Goal: Information Seeking & Learning: Find specific fact

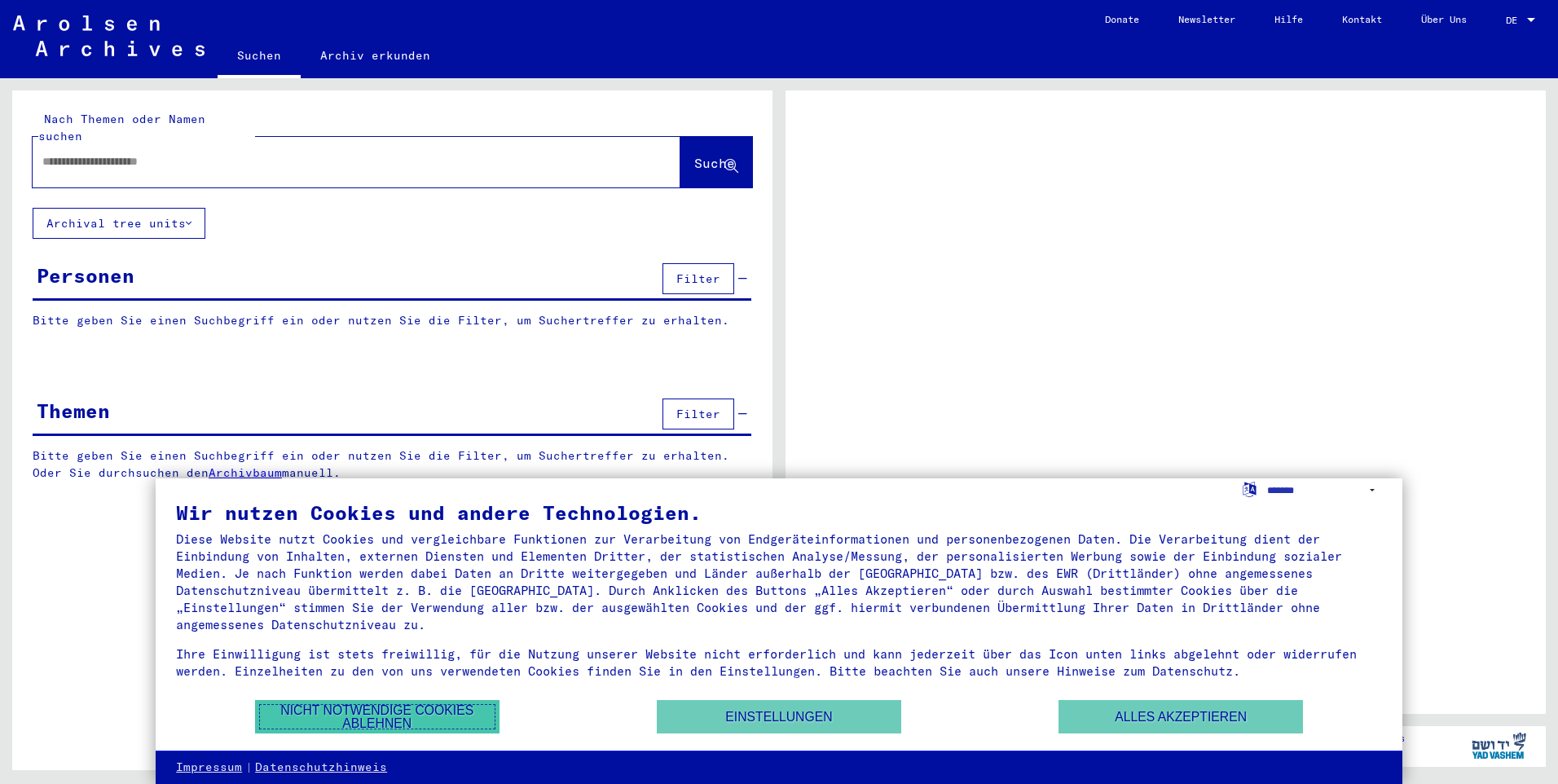
click at [416, 721] on button "Nicht notwendige Cookies ablehnen" at bounding box center [378, 717] width 244 height 34
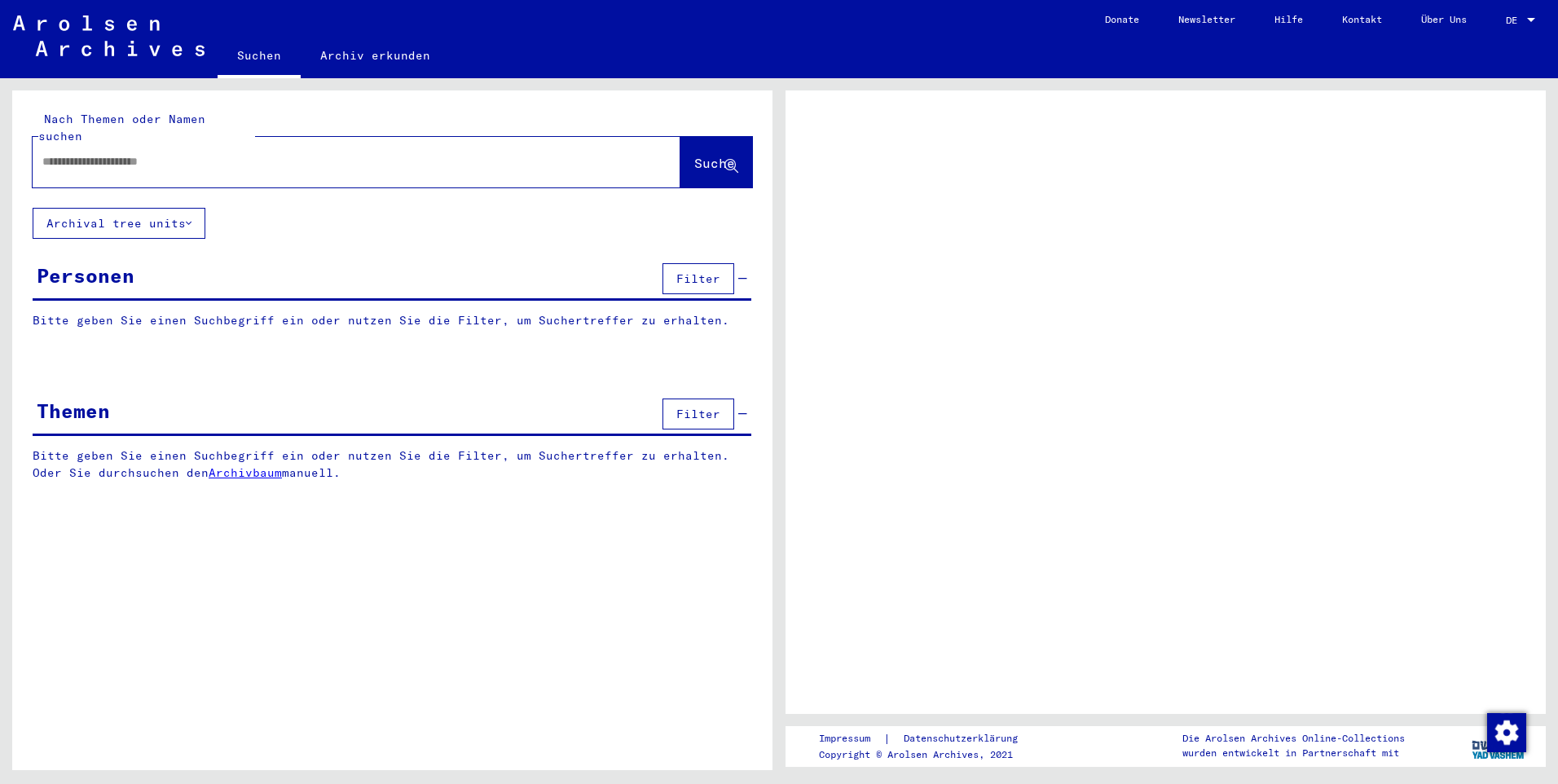
click at [176, 153] on input "text" at bounding box center [341, 161] width 599 height 17
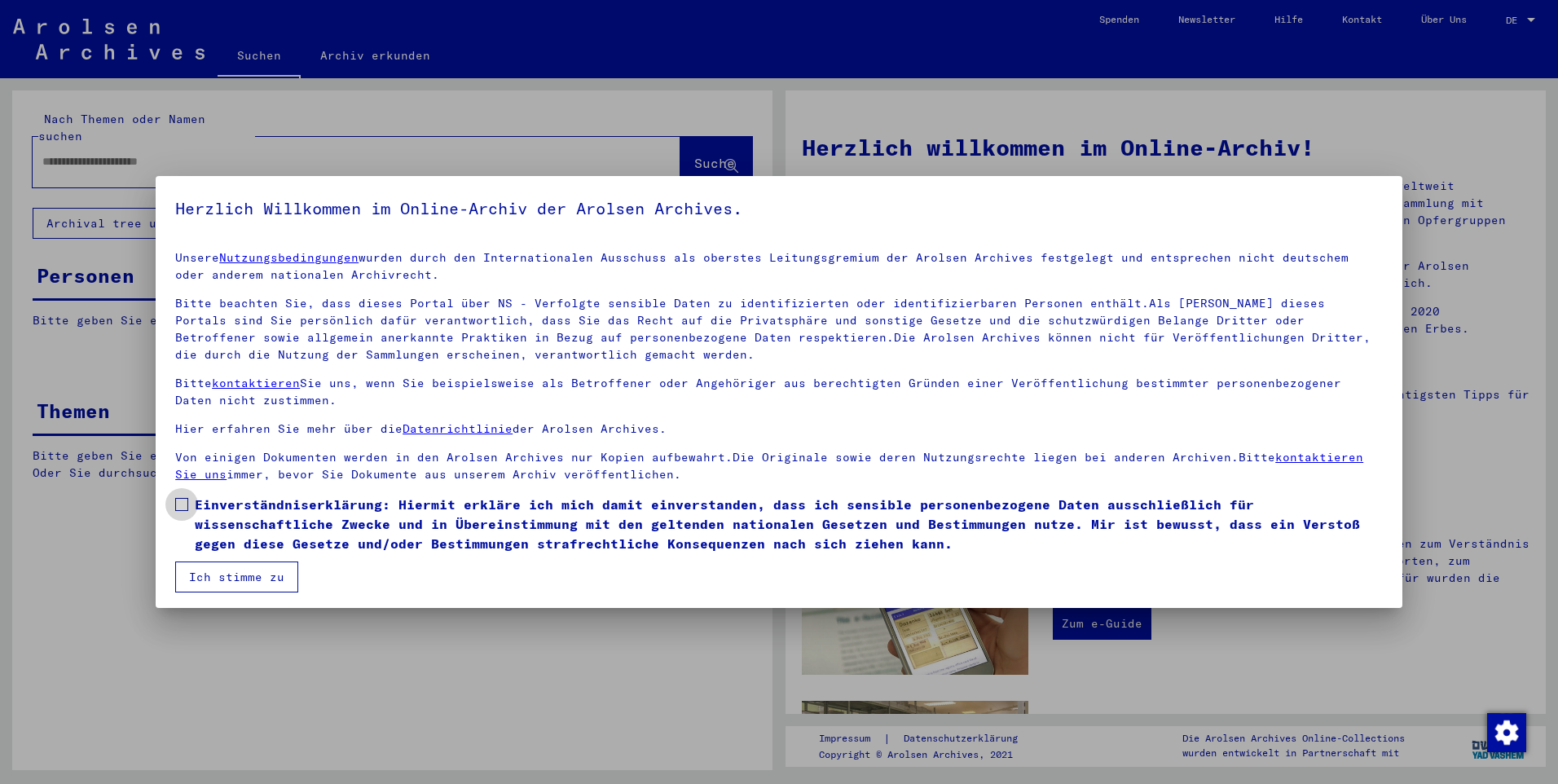
click at [184, 504] on span at bounding box center [182, 504] width 13 height 13
click at [229, 577] on button "Ich stimme zu" at bounding box center [237, 576] width 123 height 31
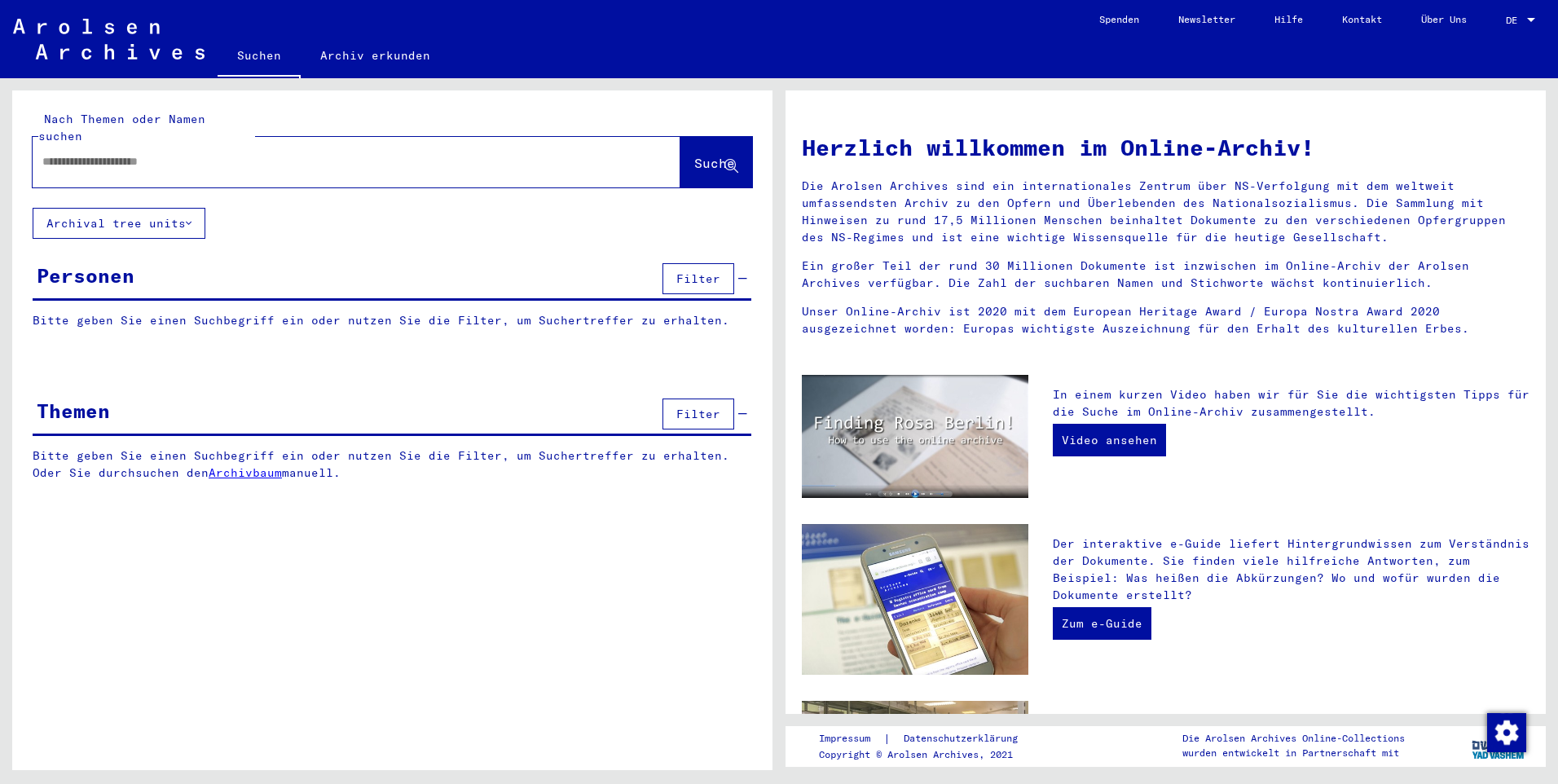
click at [121, 153] on input "text" at bounding box center [337, 161] width 589 height 17
click at [695, 155] on span "Suche" at bounding box center [715, 162] width 41 height 16
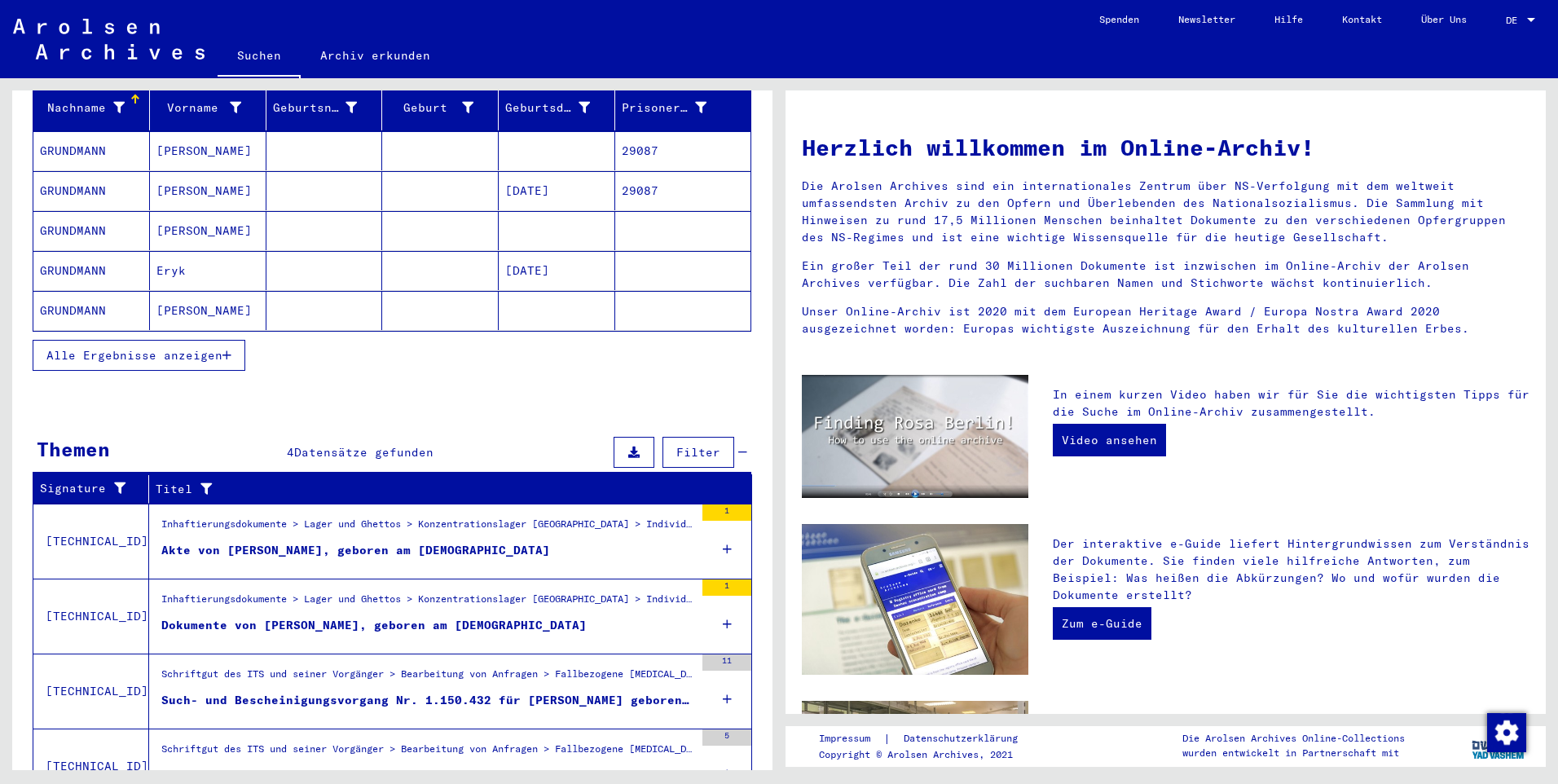
scroll to position [244, 0]
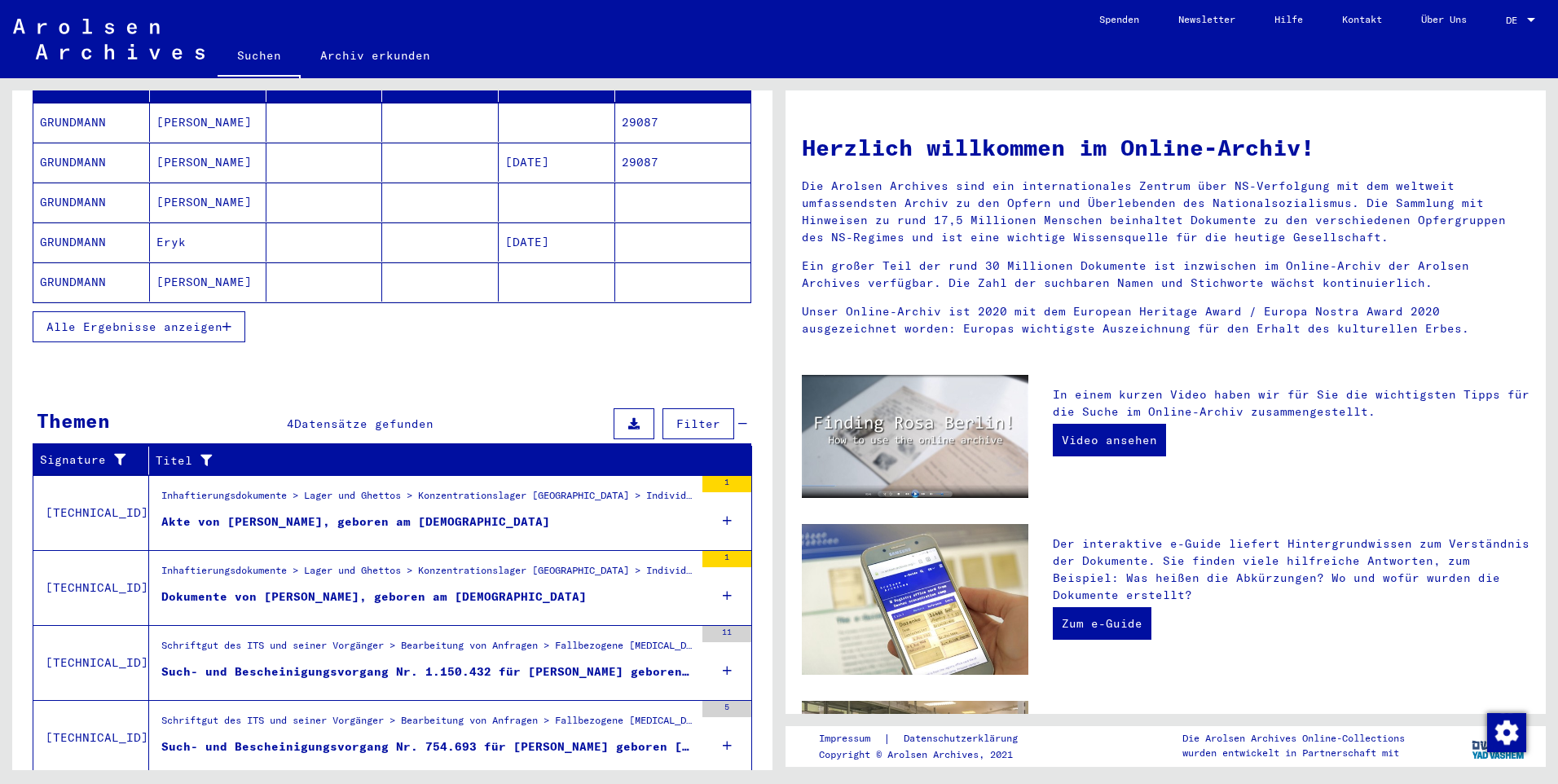
click at [249, 514] on div "Akte von [PERSON_NAME], geboren am [DEMOGRAPHIC_DATA]" at bounding box center [355, 522] width 389 height 17
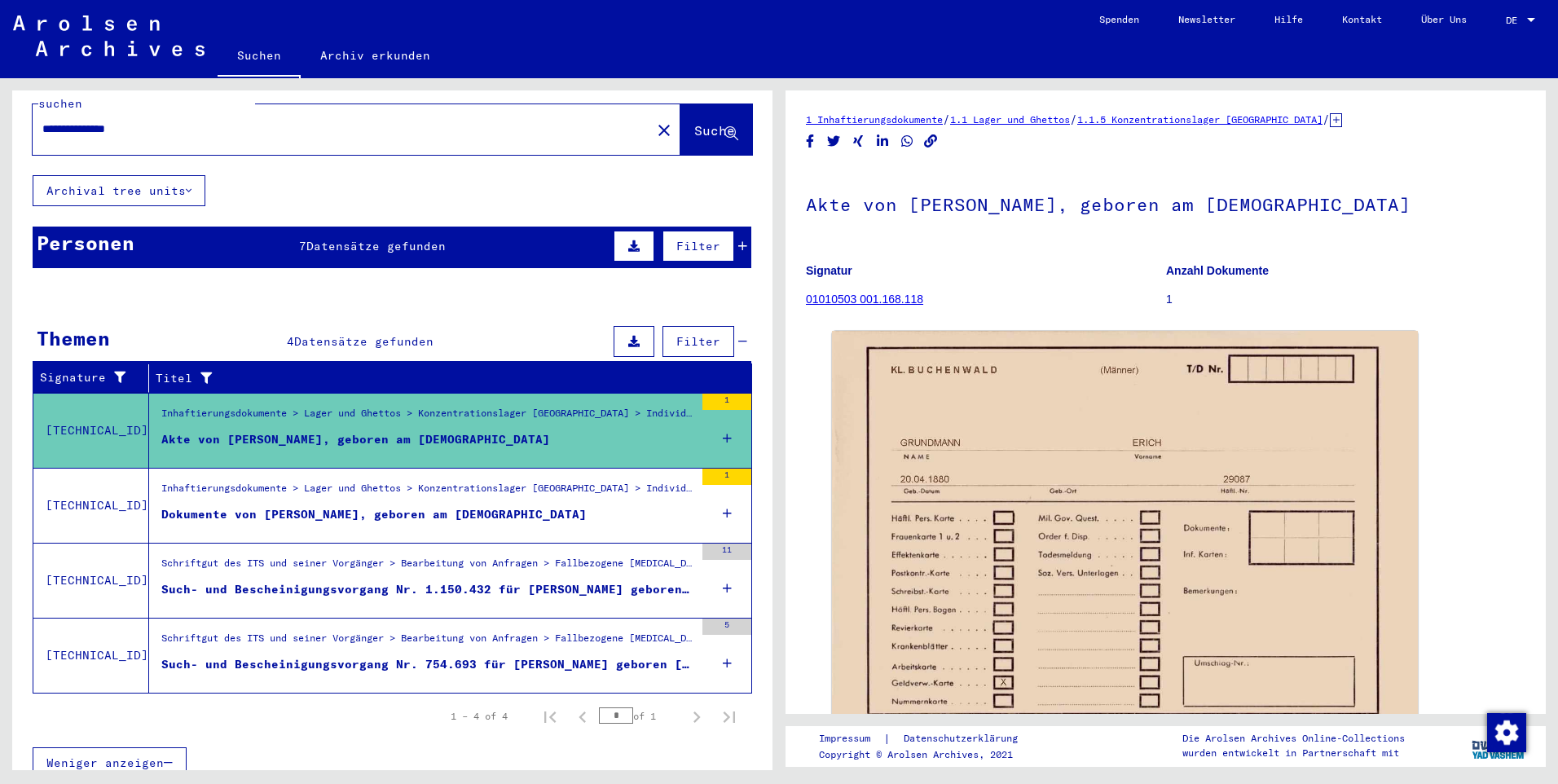
click at [230, 120] on input "**********" at bounding box center [341, 129] width 599 height 17
click at [695, 122] on span "Suche" at bounding box center [715, 130] width 41 height 16
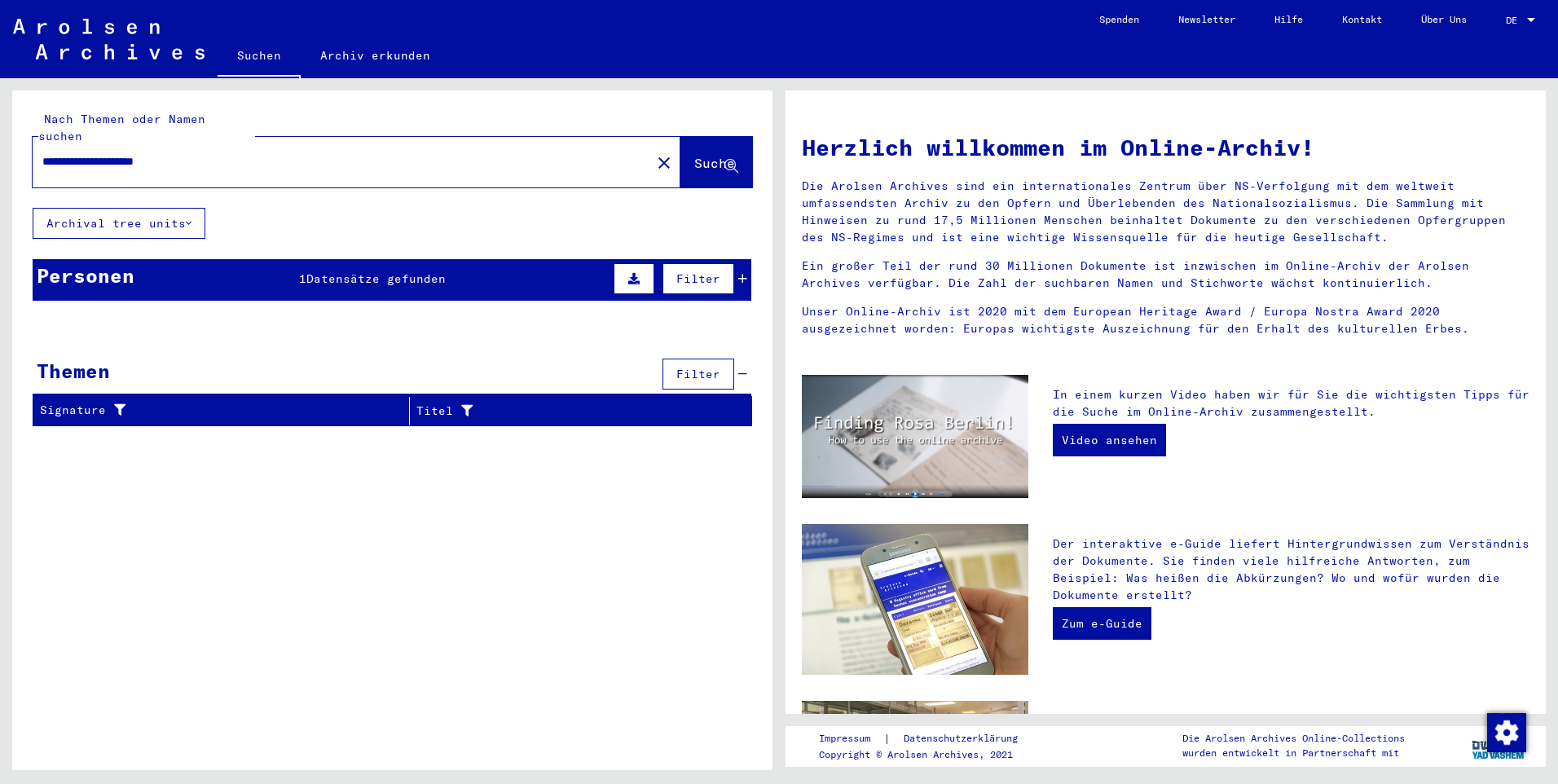
click at [423, 271] on span "Datensätze gefunden" at bounding box center [376, 279] width 139 height 15
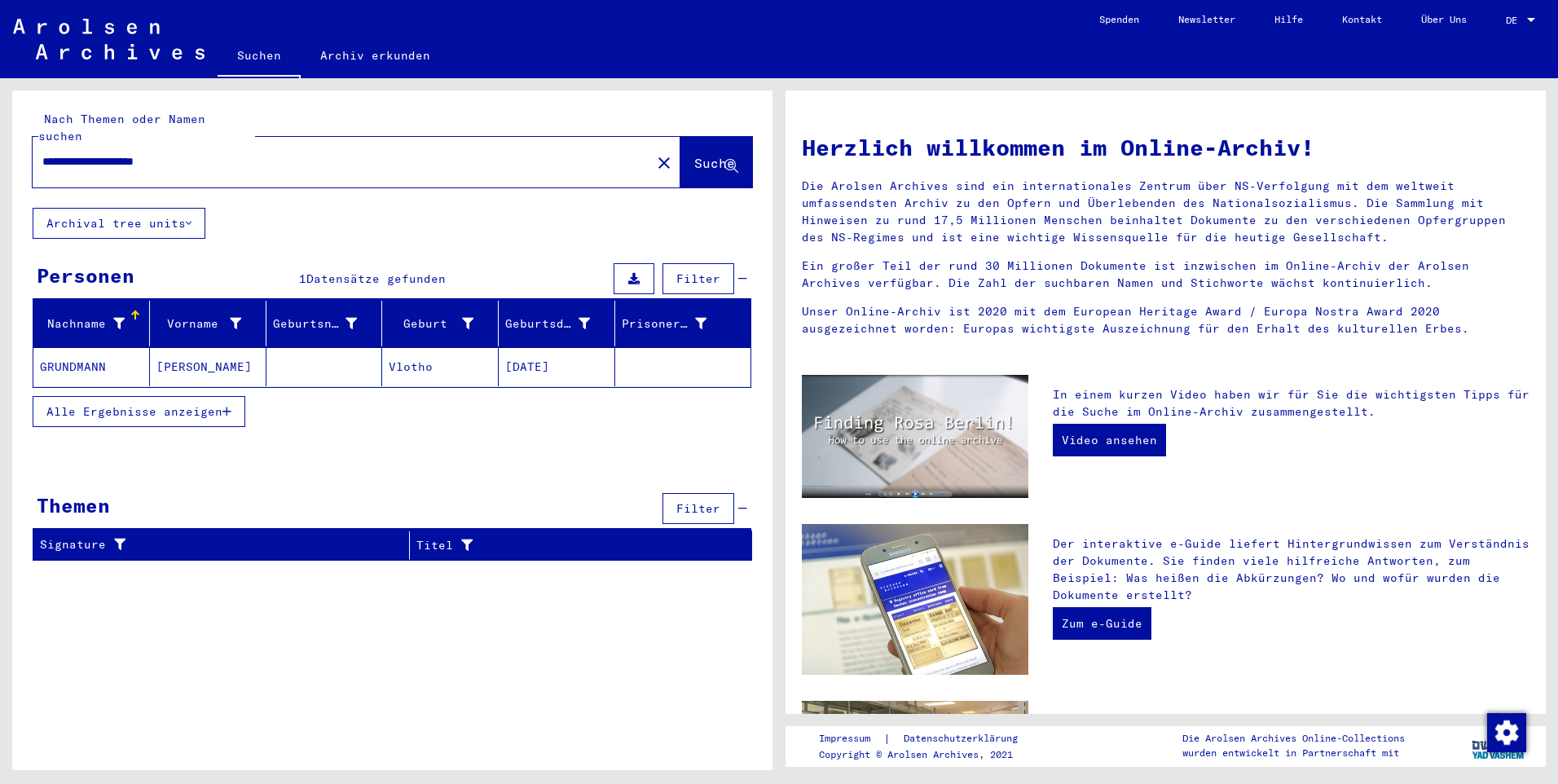
click at [113, 352] on mat-cell "GRUNDMANN" at bounding box center [91, 366] width 117 height 39
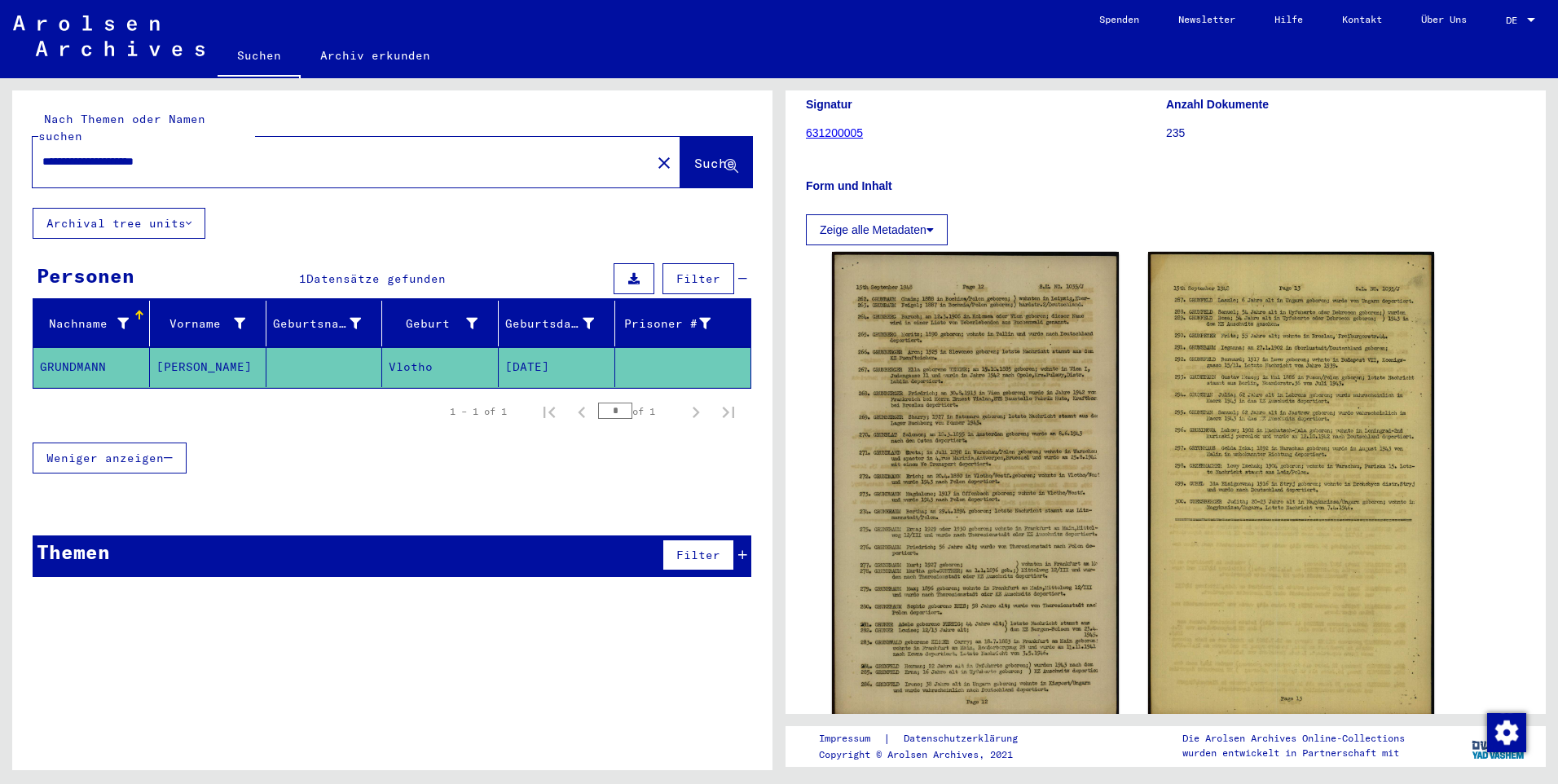
scroll to position [178, 0]
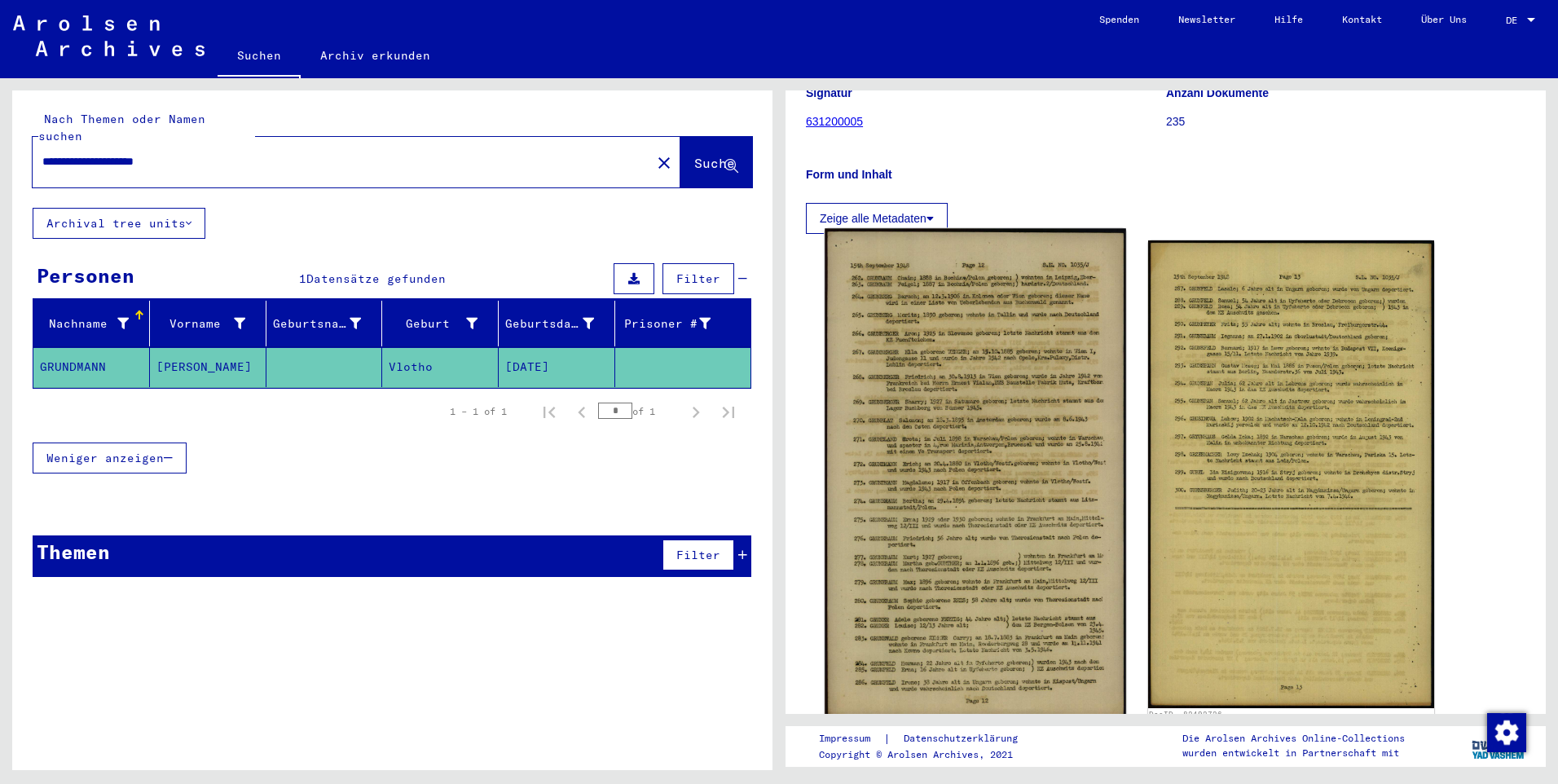
click at [950, 294] on img at bounding box center [974, 474] width 300 height 490
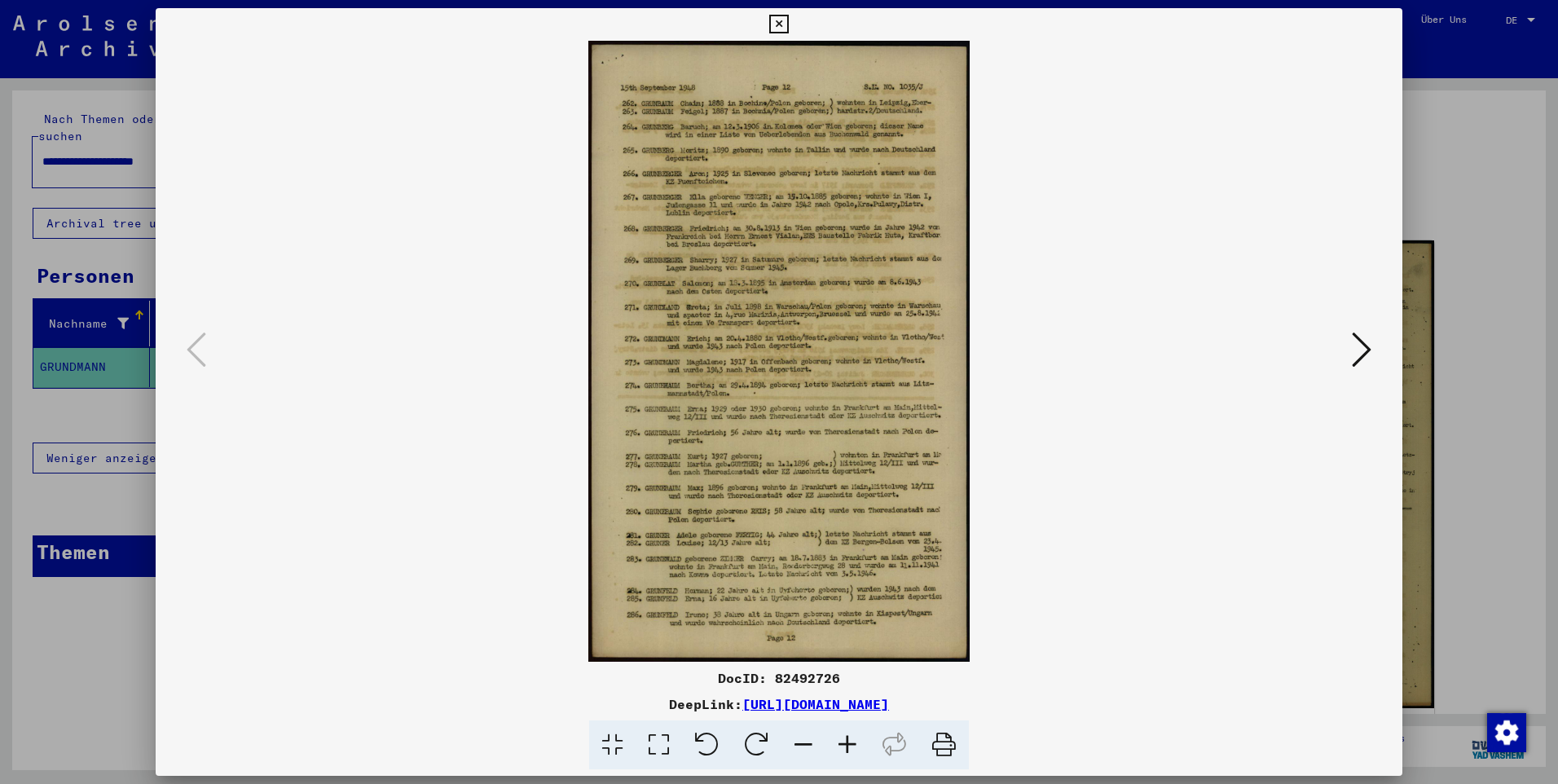
click at [776, 18] on icon at bounding box center [779, 24] width 19 height 20
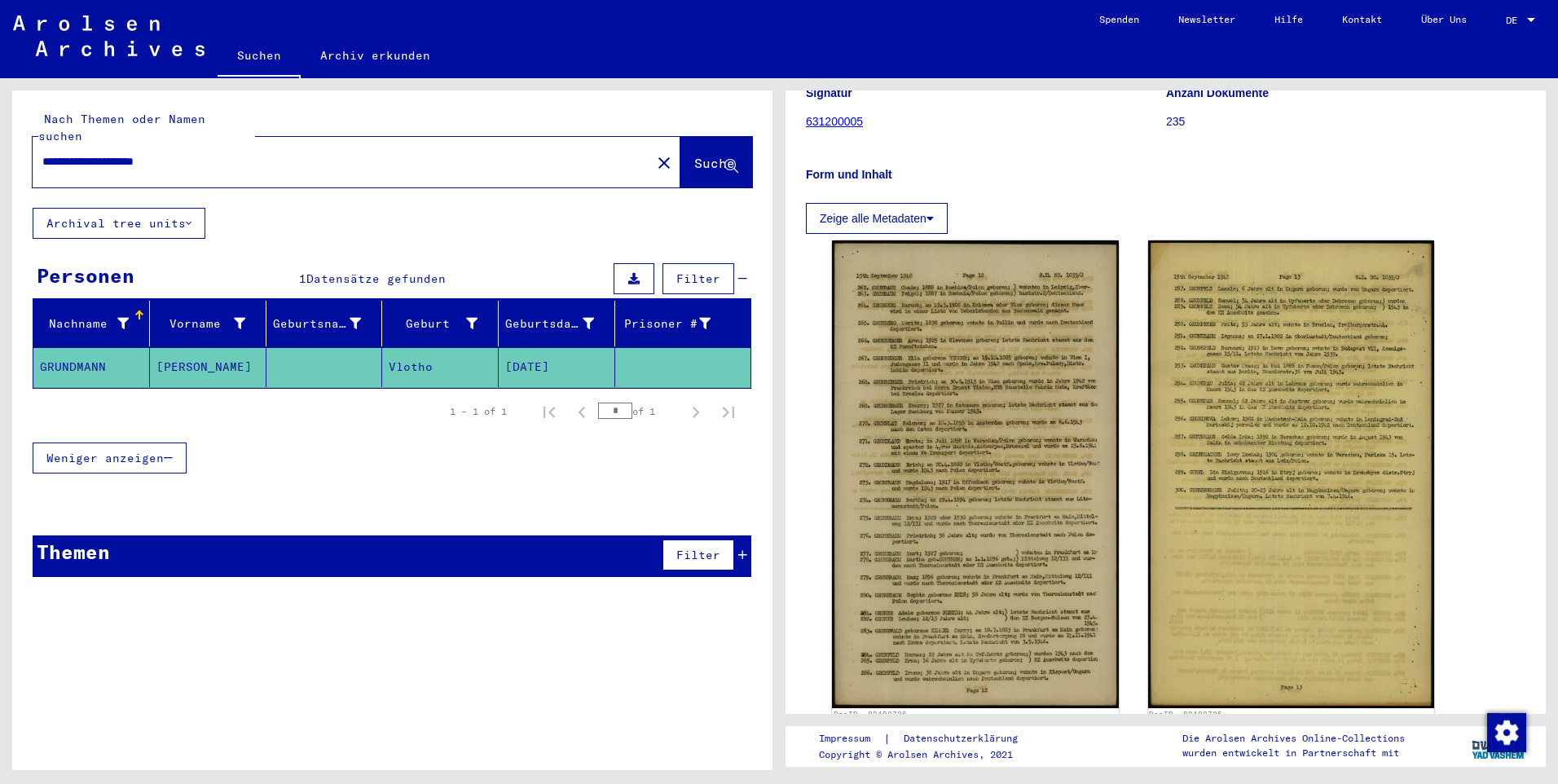
click at [163, 153] on input "**********" at bounding box center [341, 161] width 599 height 17
drag, startPoint x: 151, startPoint y: 144, endPoint x: 262, endPoint y: 153, distance: 111.4
click at [262, 153] on div "**********" at bounding box center [337, 161] width 609 height 36
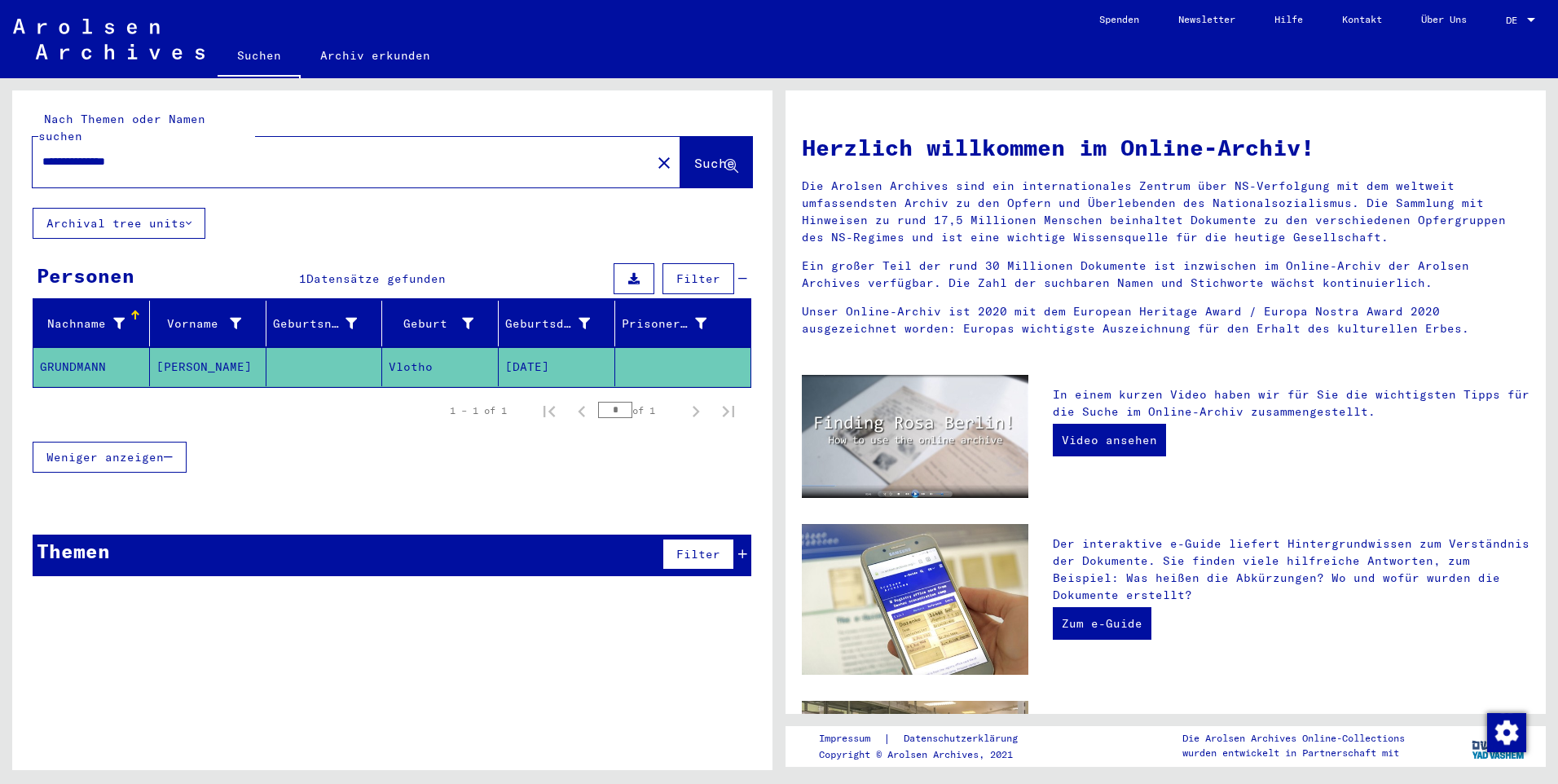
click at [698, 155] on span "Suche" at bounding box center [715, 162] width 41 height 16
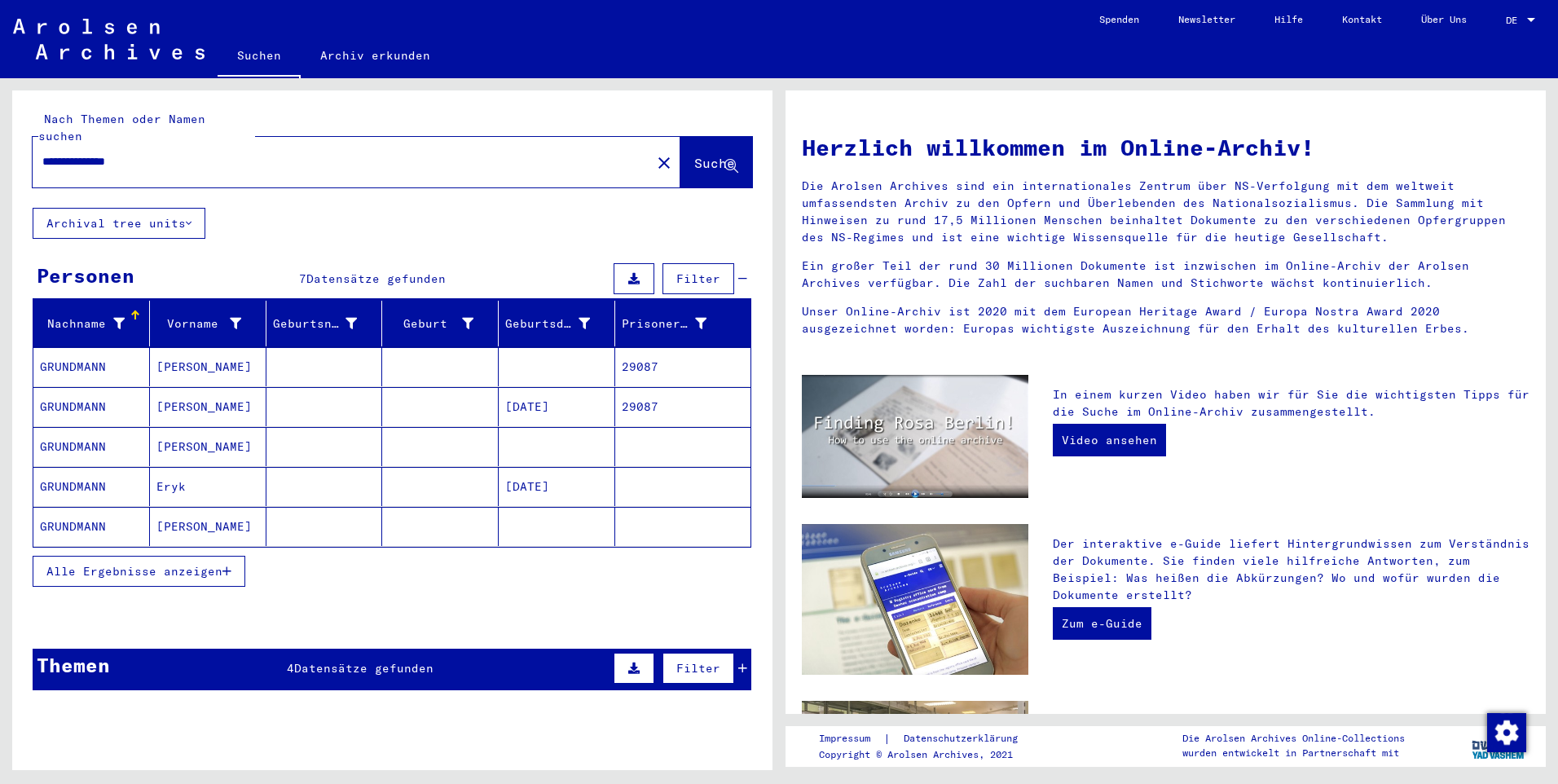
click at [121, 387] on mat-cell "GRUNDMANN" at bounding box center [91, 406] width 117 height 39
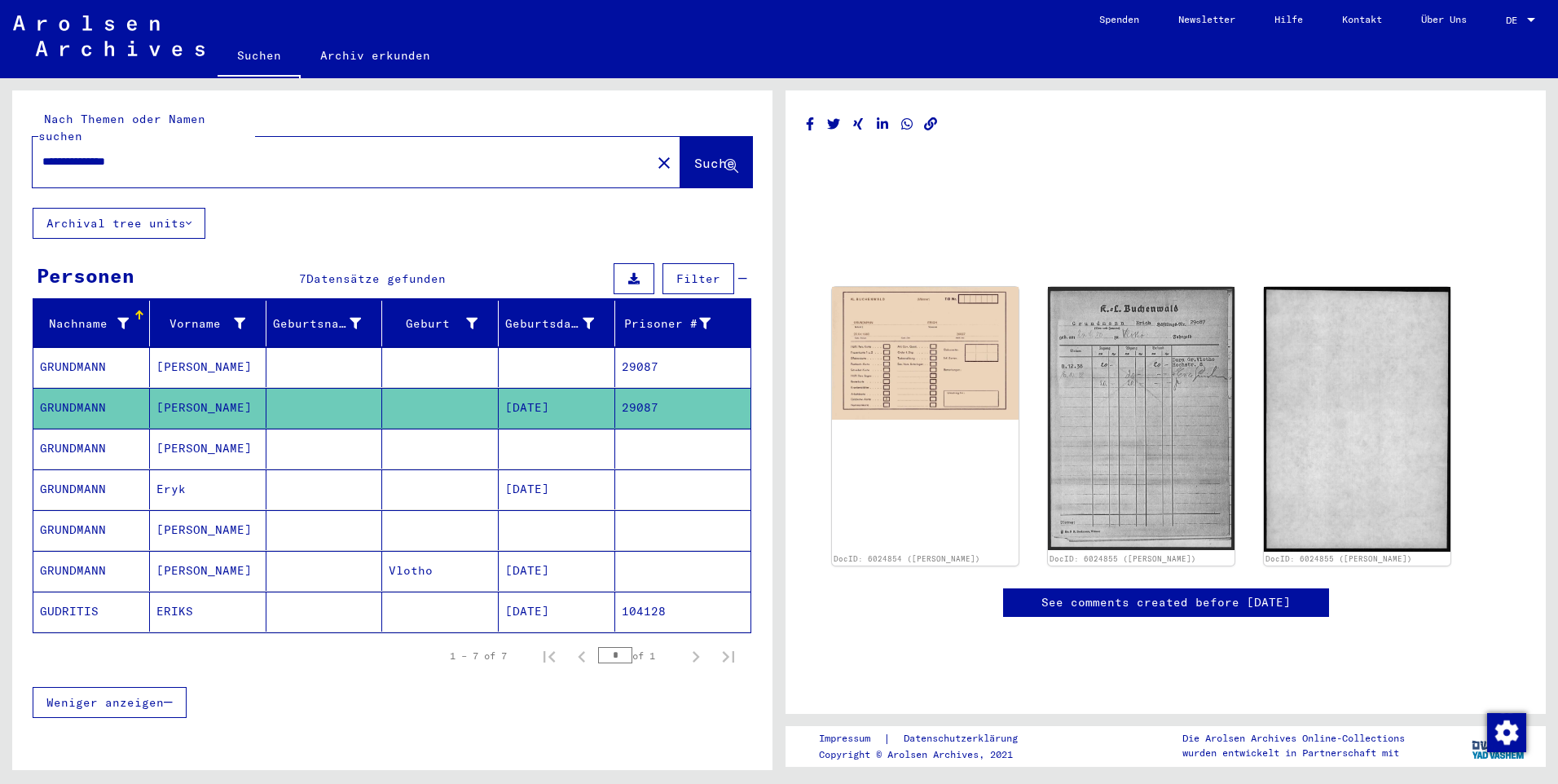
click at [119, 436] on mat-cell "GRUNDMANN" at bounding box center [91, 448] width 117 height 40
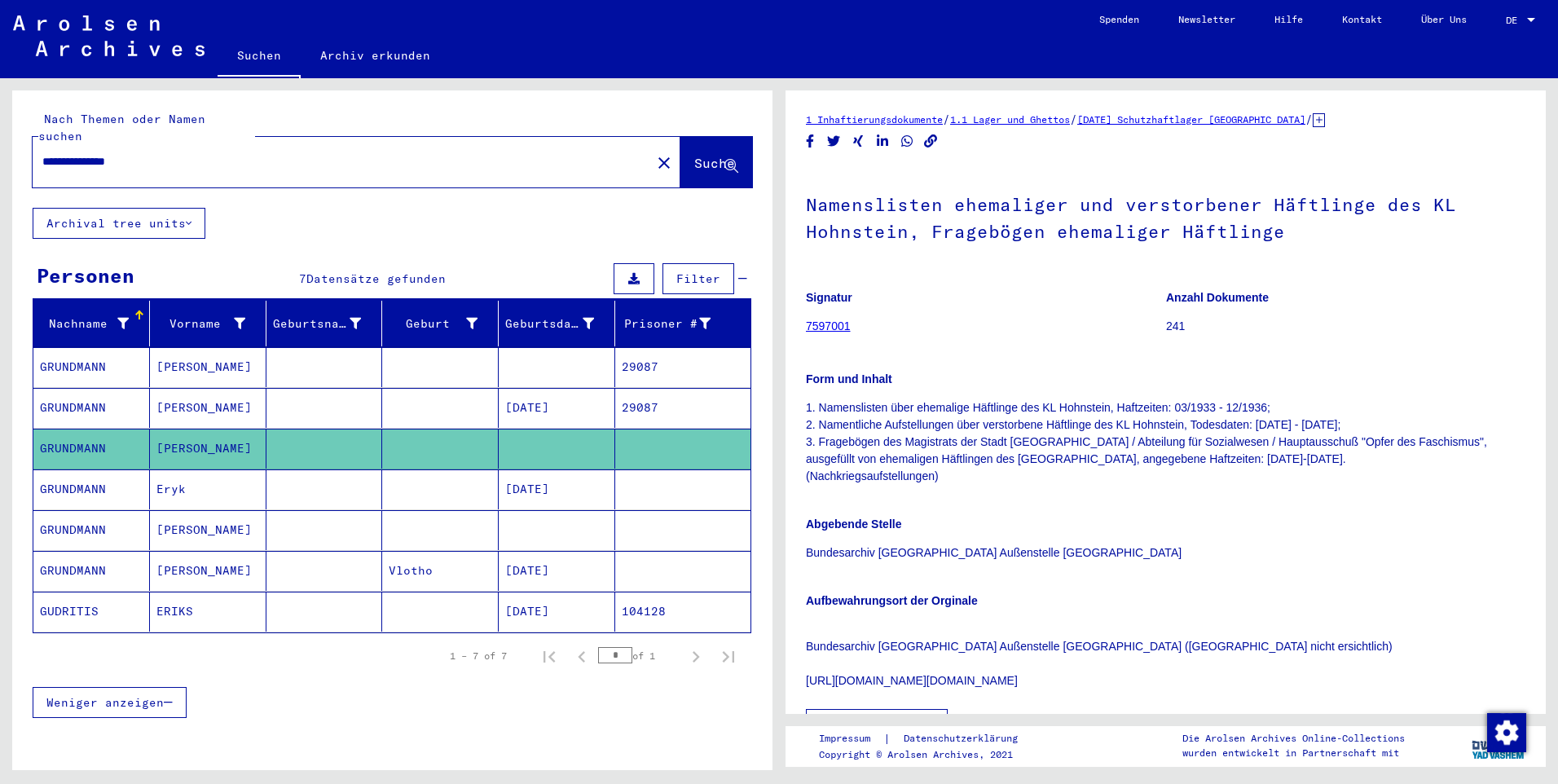
click at [179, 516] on mat-cell "[PERSON_NAME]" at bounding box center [208, 530] width 117 height 40
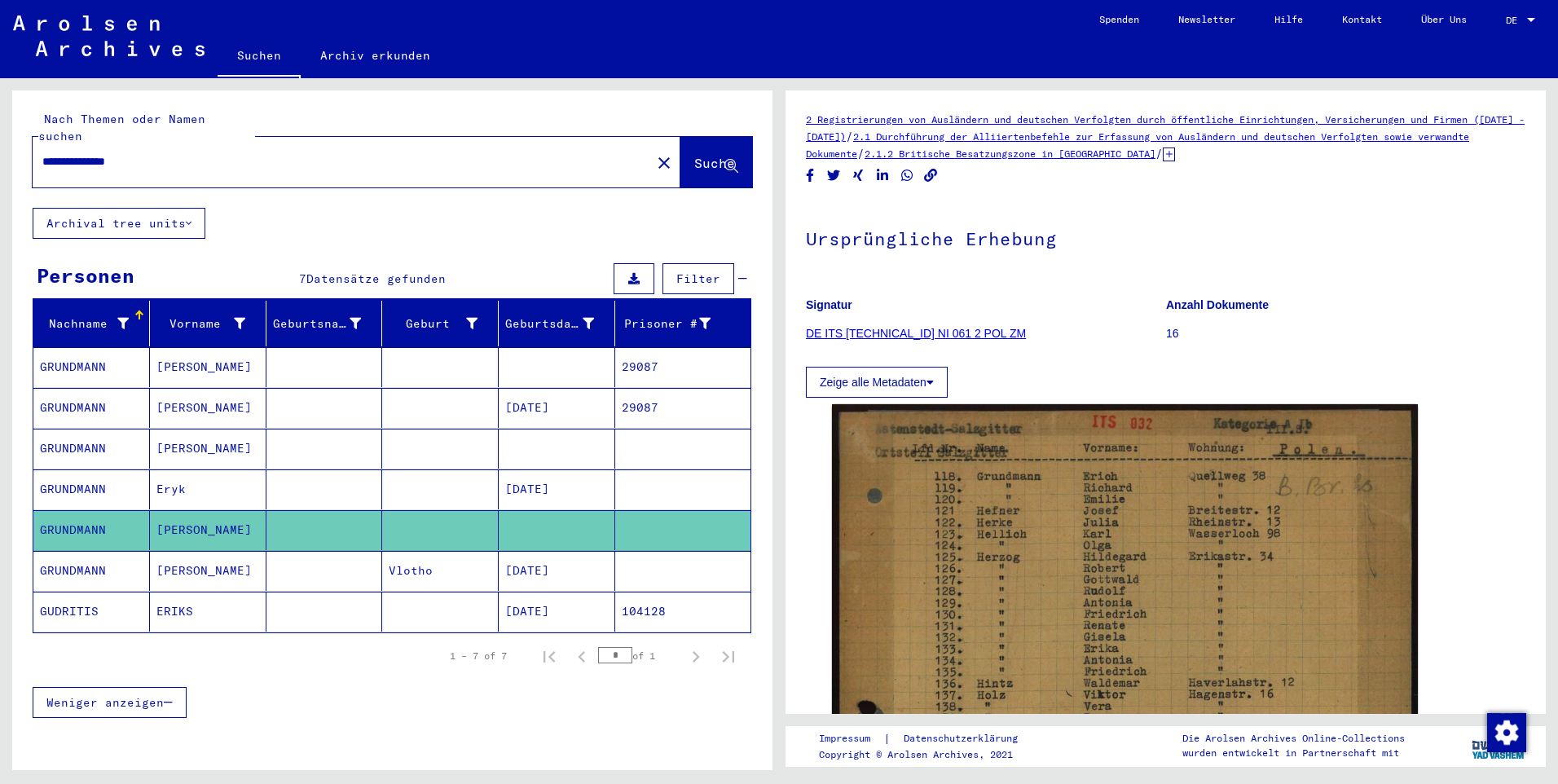
click at [106, 559] on mat-cell "GRUNDMANN" at bounding box center [91, 571] width 117 height 40
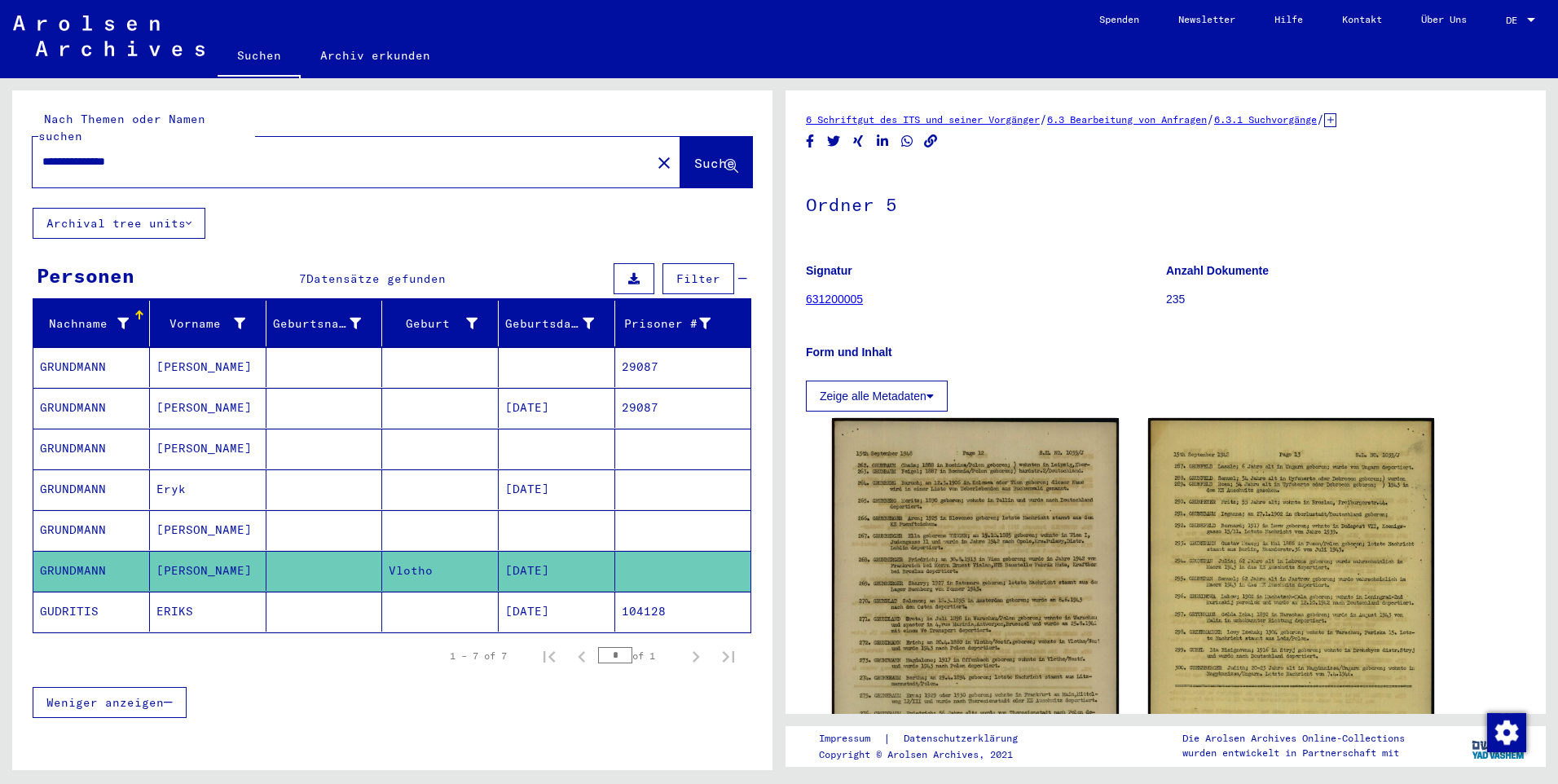
click at [113, 596] on mat-cell "GUDRITIS" at bounding box center [91, 611] width 117 height 40
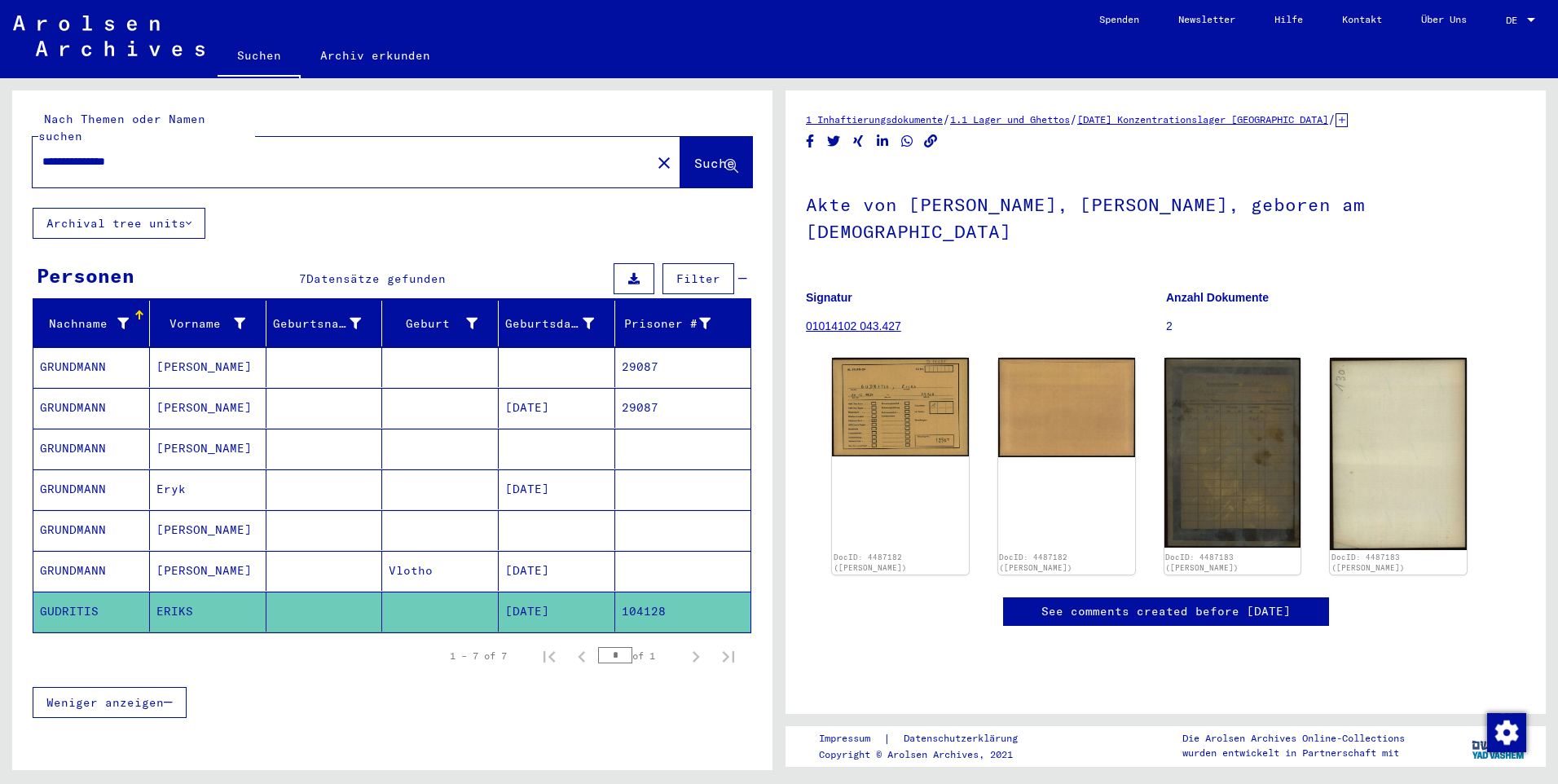
click at [100, 347] on mat-cell "GRUNDMANN" at bounding box center [91, 366] width 117 height 40
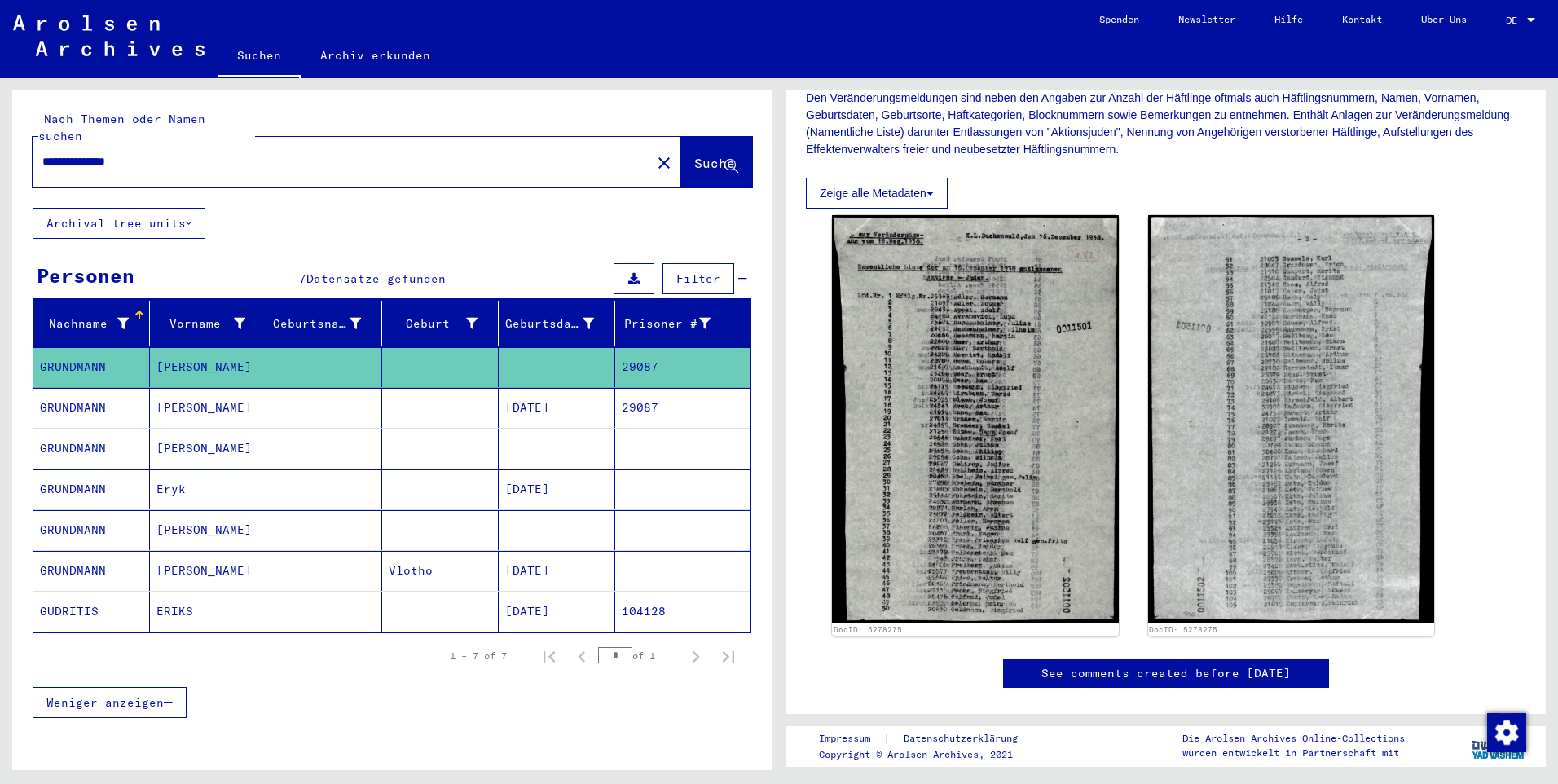
scroll to position [82, 0]
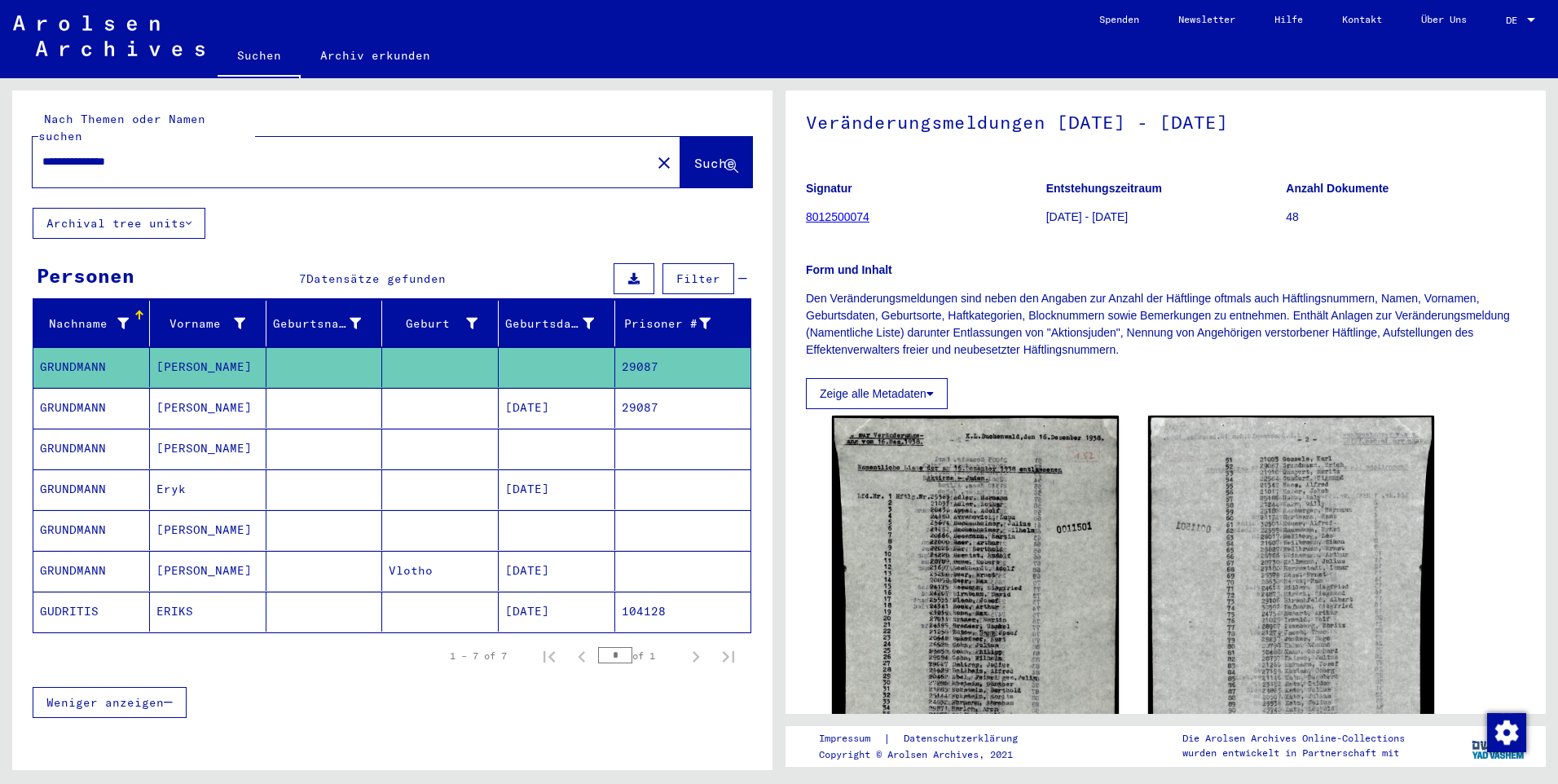
drag, startPoint x: 78, startPoint y: 146, endPoint x: 17, endPoint y: 158, distance: 62.2
click at [17, 158] on div "**********" at bounding box center [392, 149] width 760 height 117
type input "**********"
click at [681, 137] on button "Suche" at bounding box center [716, 162] width 72 height 50
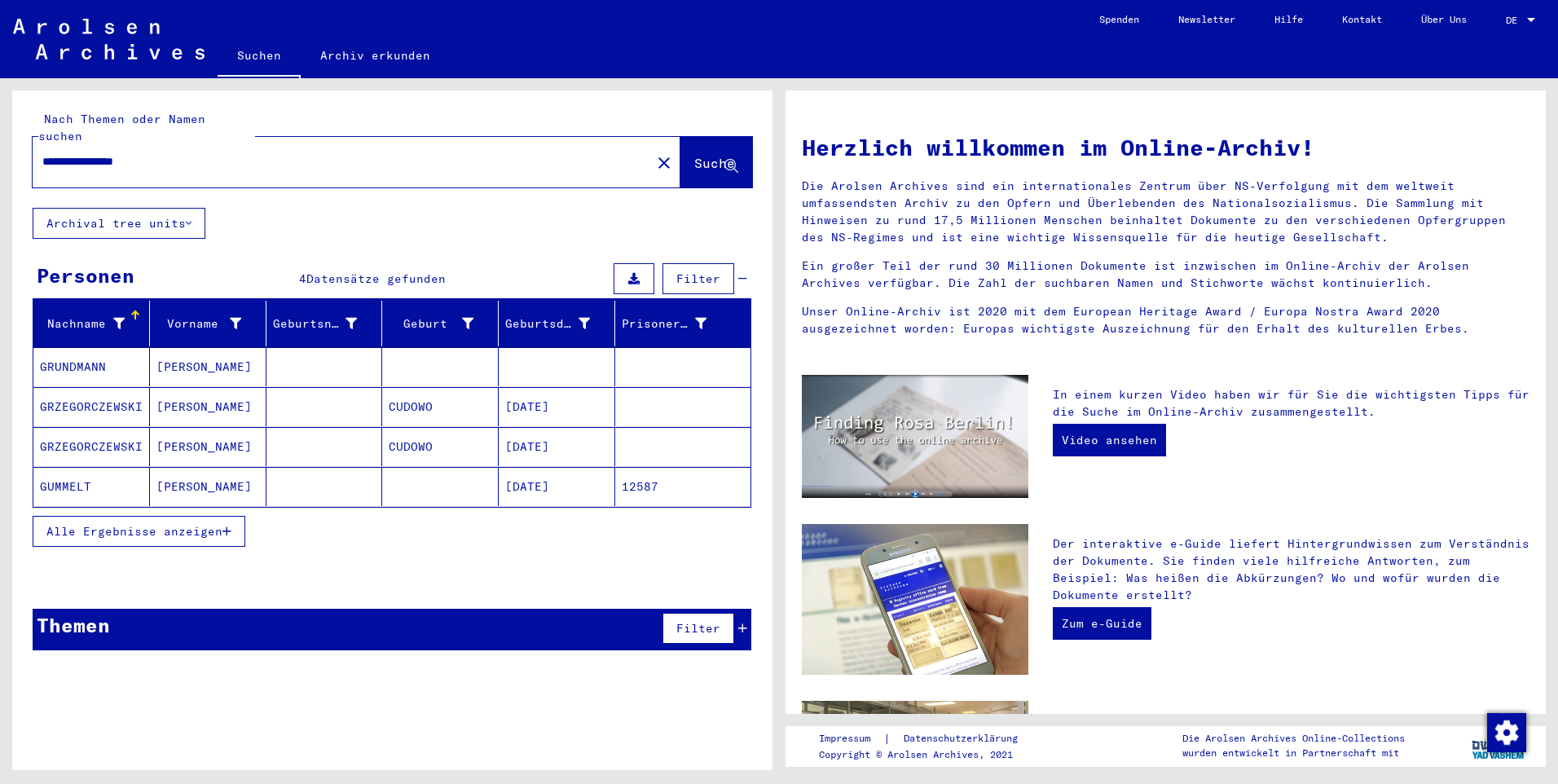
click at [66, 348] on mat-cell "GRUNDMANN" at bounding box center [91, 366] width 117 height 39
